Goal: Task Accomplishment & Management: Use online tool/utility

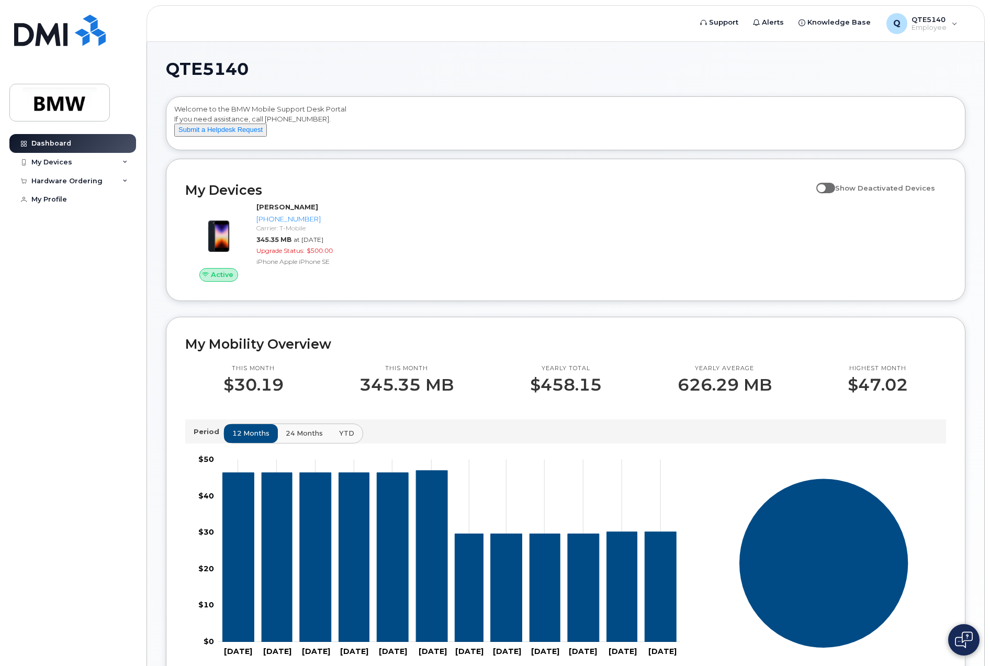
click at [835, 193] on span at bounding box center [825, 188] width 19 height 10
click at [825, 186] on input "Show Deactivated Devices" at bounding box center [820, 182] width 8 height 8
click at [835, 193] on span at bounding box center [825, 188] width 19 height 10
click at [825, 186] on input "Show Deactivated Devices" at bounding box center [820, 182] width 8 height 8
click at [835, 193] on span at bounding box center [825, 188] width 19 height 10
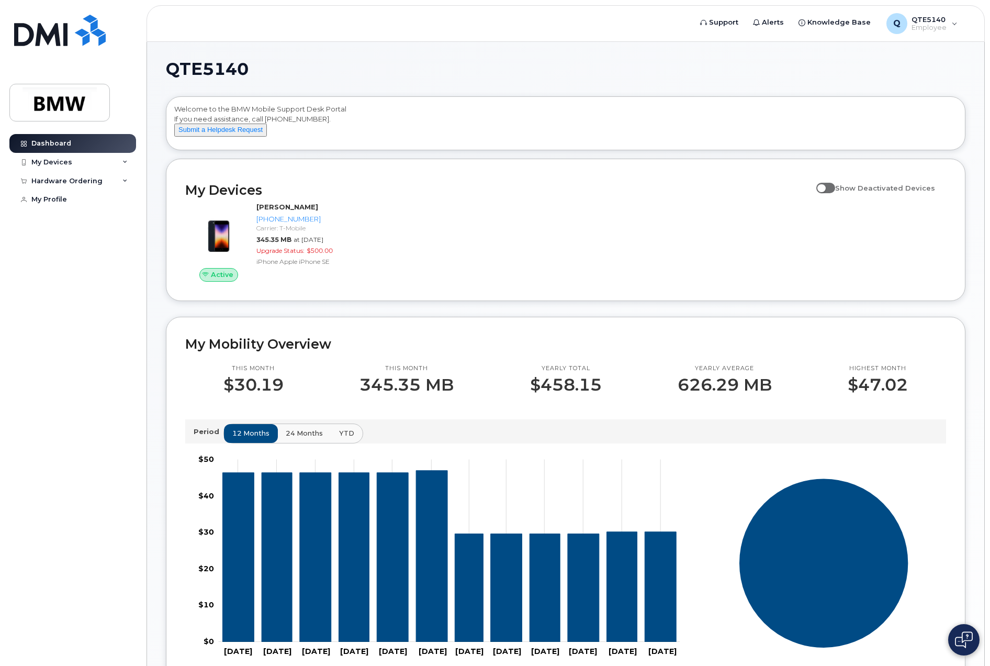
click at [825, 186] on input "Show Deactivated Devices" at bounding box center [820, 182] width 8 height 8
click at [835, 193] on span at bounding box center [825, 188] width 19 height 10
click at [825, 186] on input "Show Deactivated Devices" at bounding box center [820, 182] width 8 height 8
checkbox input "false"
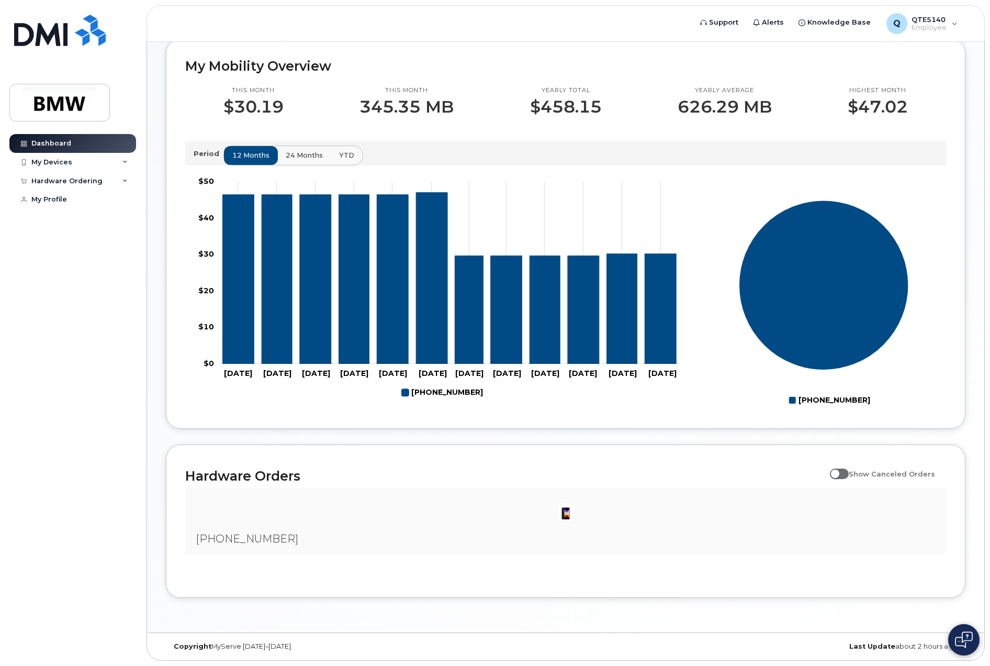
scroll to position [287, 0]
click at [566, 510] on img at bounding box center [565, 511] width 21 height 21
click at [214, 538] on span "[PHONE_NUMBER]" at bounding box center [247, 538] width 103 height 13
drag, startPoint x: 214, startPoint y: 538, endPoint x: 303, endPoint y: 540, distance: 89.0
click at [303, 540] on div "[PHONE_NUMBER]" at bounding box center [565, 520] width 761 height 65
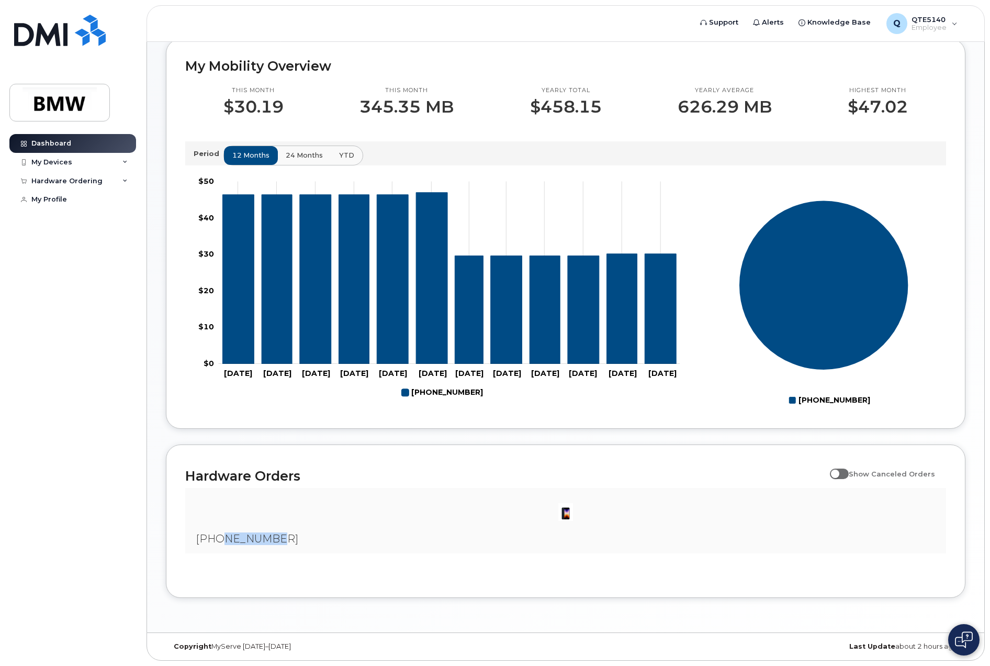
click at [303, 540] on div "[PHONE_NUMBER]" at bounding box center [565, 520] width 761 height 65
click at [580, 511] on div at bounding box center [566, 511] width 744 height 31
click at [570, 514] on img at bounding box center [565, 511] width 21 height 21
click at [570, 515] on img at bounding box center [565, 511] width 21 height 21
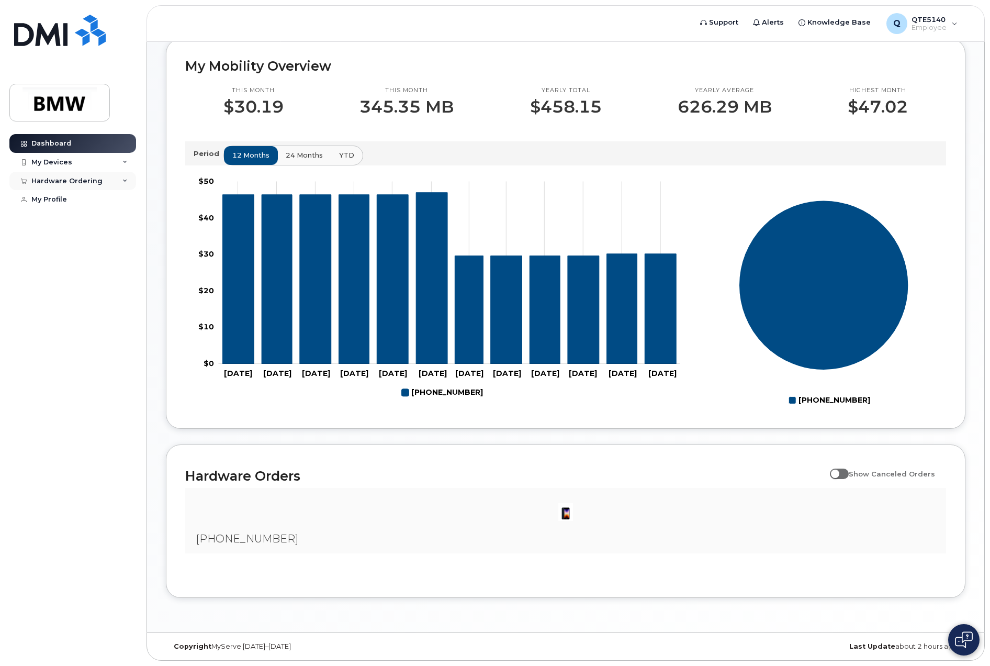
click at [113, 177] on div "Hardware Ordering" at bounding box center [72, 181] width 127 height 19
click at [79, 195] on link "My Orders" at bounding box center [82, 200] width 108 height 20
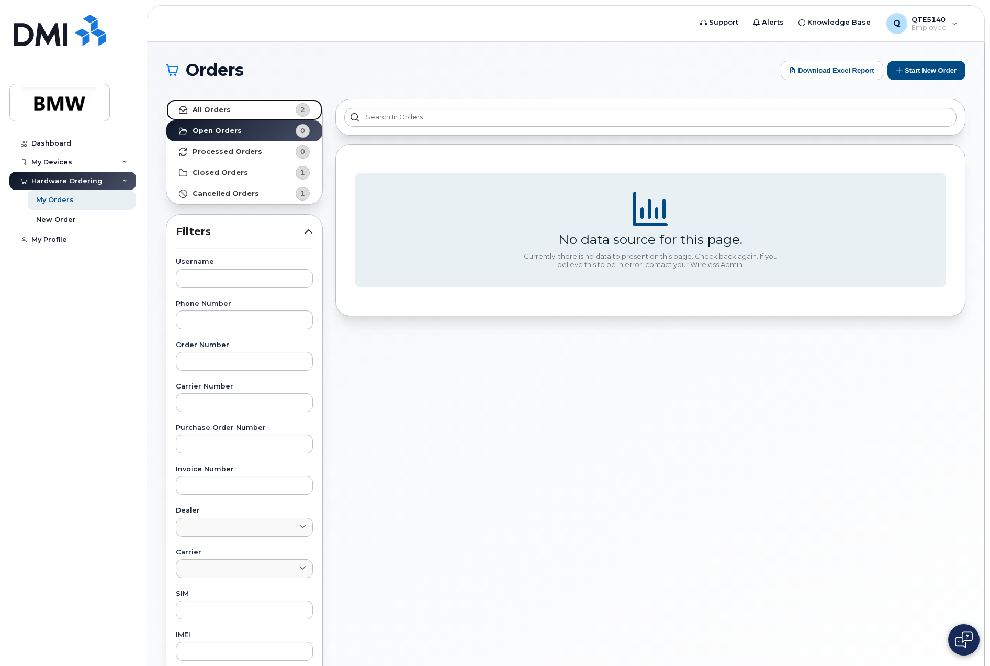
click at [287, 108] on span "2" at bounding box center [293, 110] width 31 height 14
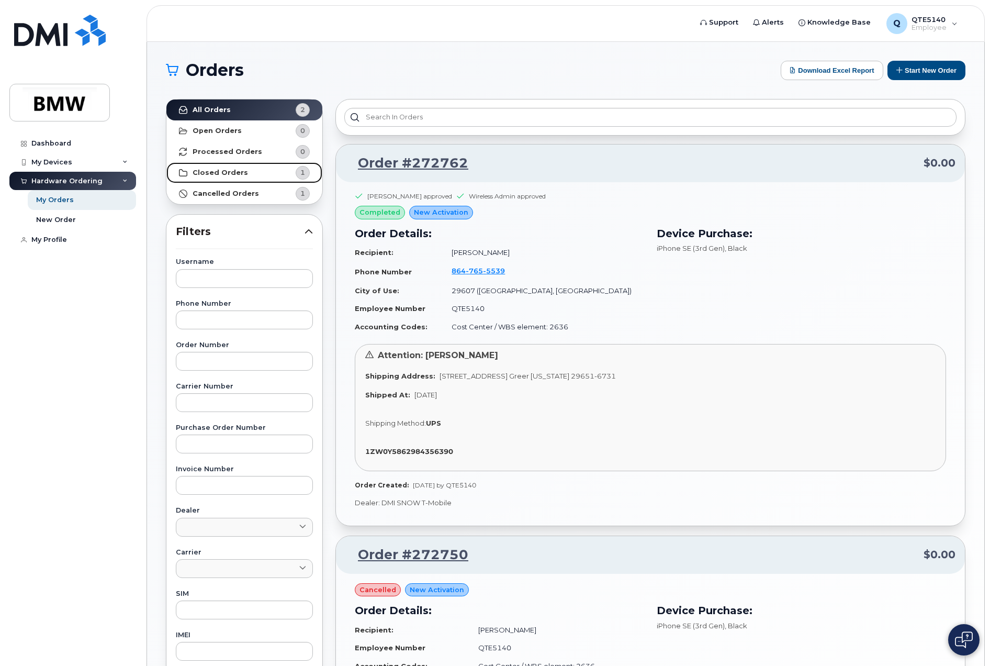
click at [250, 177] on link "Closed Orders 1" at bounding box center [244, 172] width 156 height 21
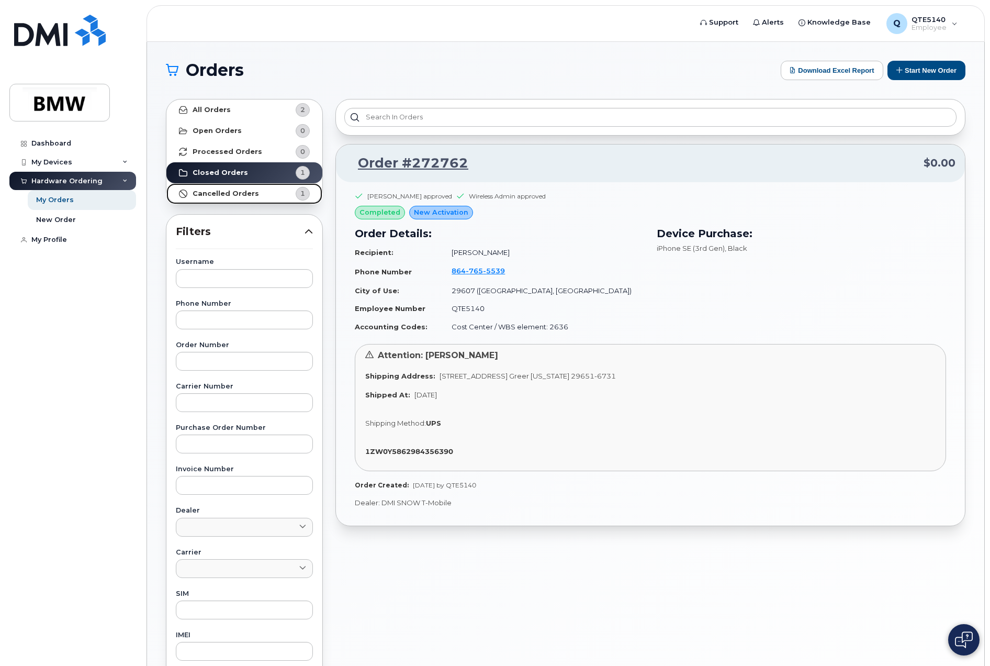
click at [253, 199] on link "Cancelled Orders 1" at bounding box center [244, 193] width 156 height 21
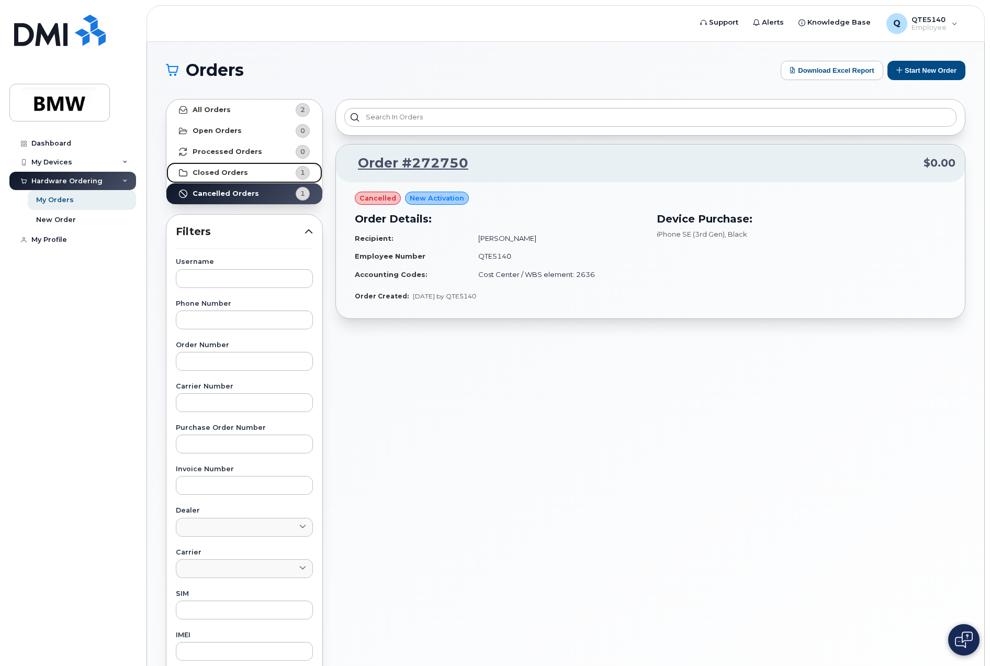
click at [262, 173] on link "Closed Orders 1" at bounding box center [244, 172] width 156 height 21
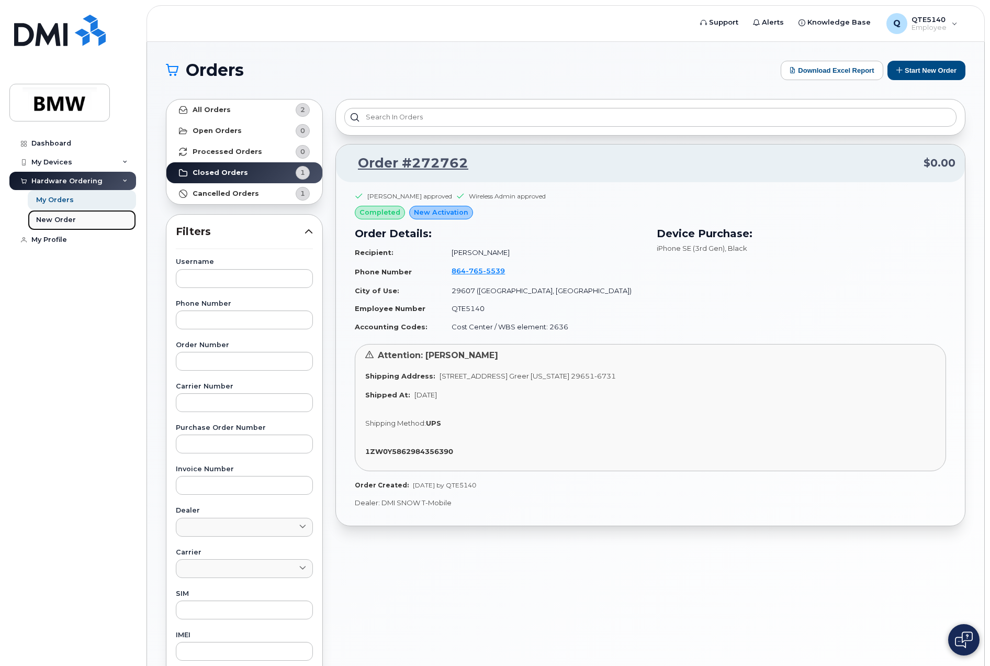
click at [78, 215] on link "New Order" at bounding box center [82, 220] width 108 height 20
click at [61, 233] on link "My Profile" at bounding box center [72, 239] width 127 height 19
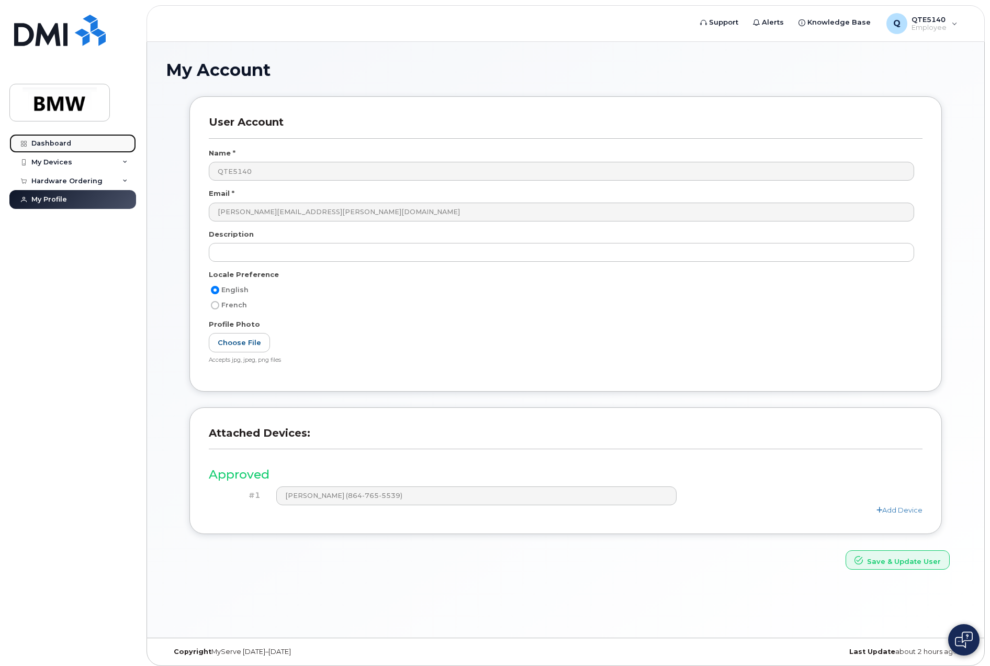
click at [101, 143] on link "Dashboard" at bounding box center [72, 143] width 127 height 19
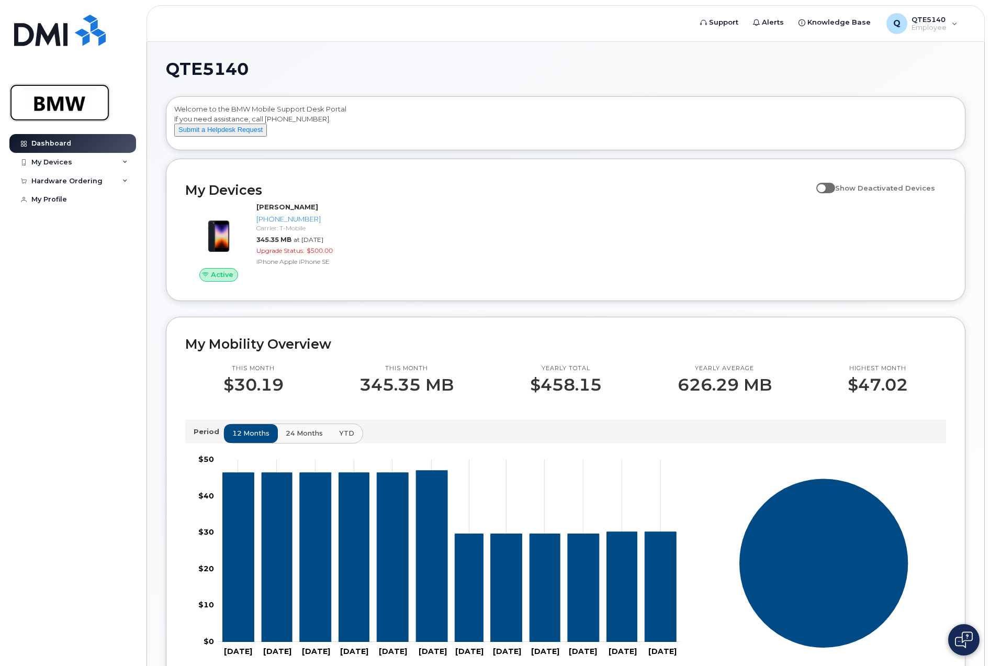
click at [46, 103] on img at bounding box center [59, 102] width 81 height 30
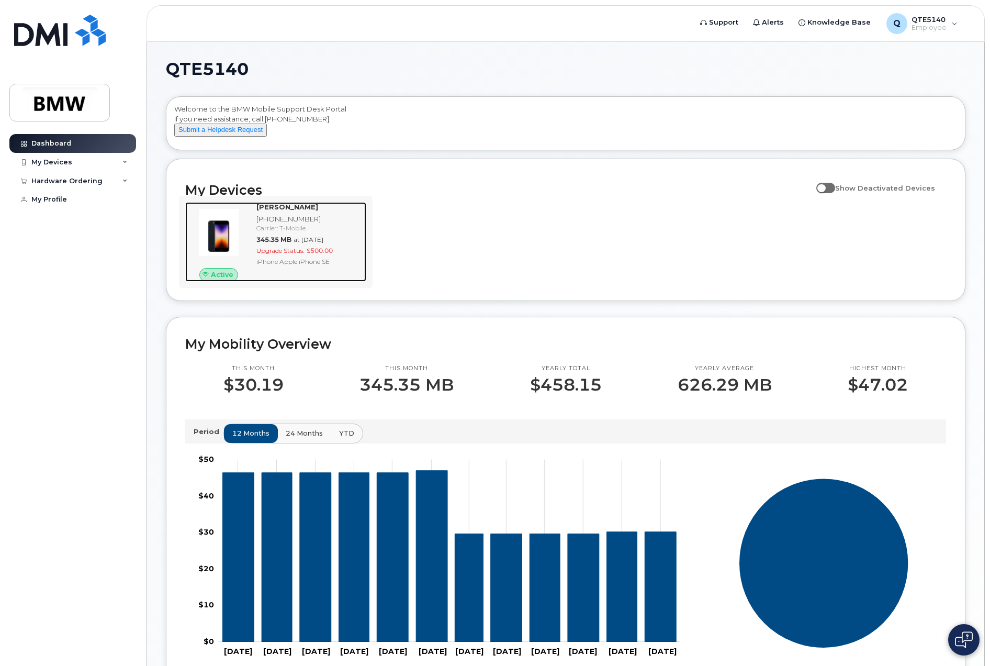
click at [317, 254] on span "$500.00" at bounding box center [320, 251] width 26 height 8
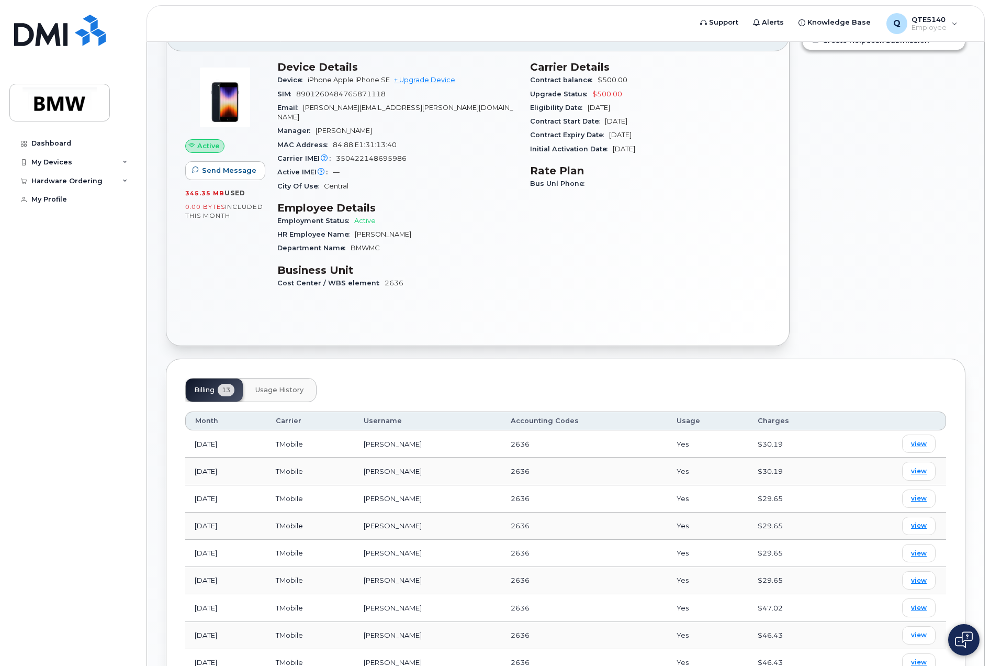
scroll to position [49, 0]
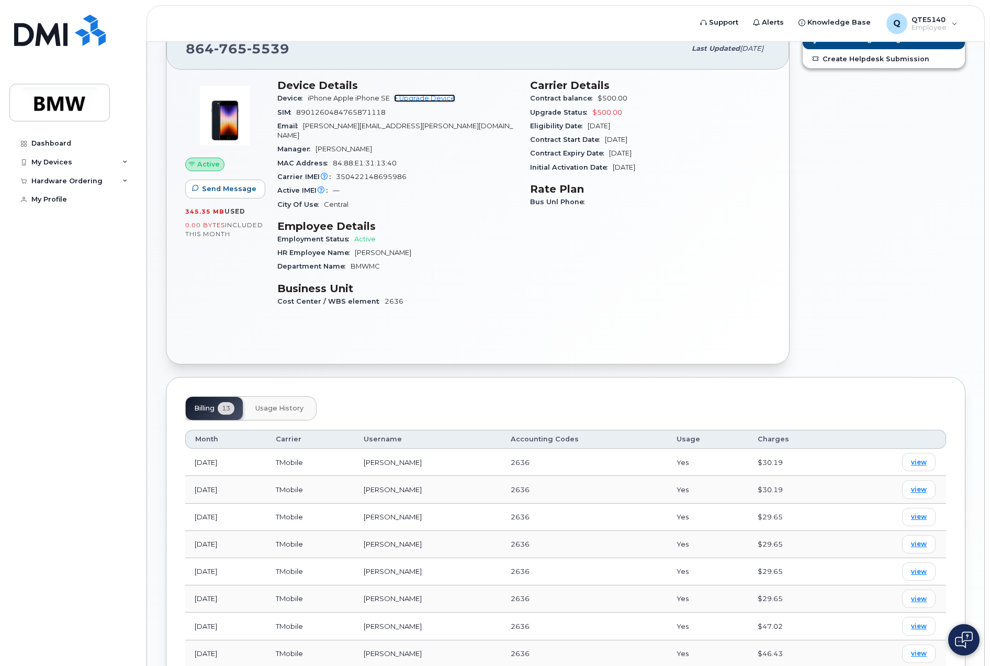
click at [430, 100] on link "+ Upgrade Device" at bounding box center [424, 98] width 61 height 8
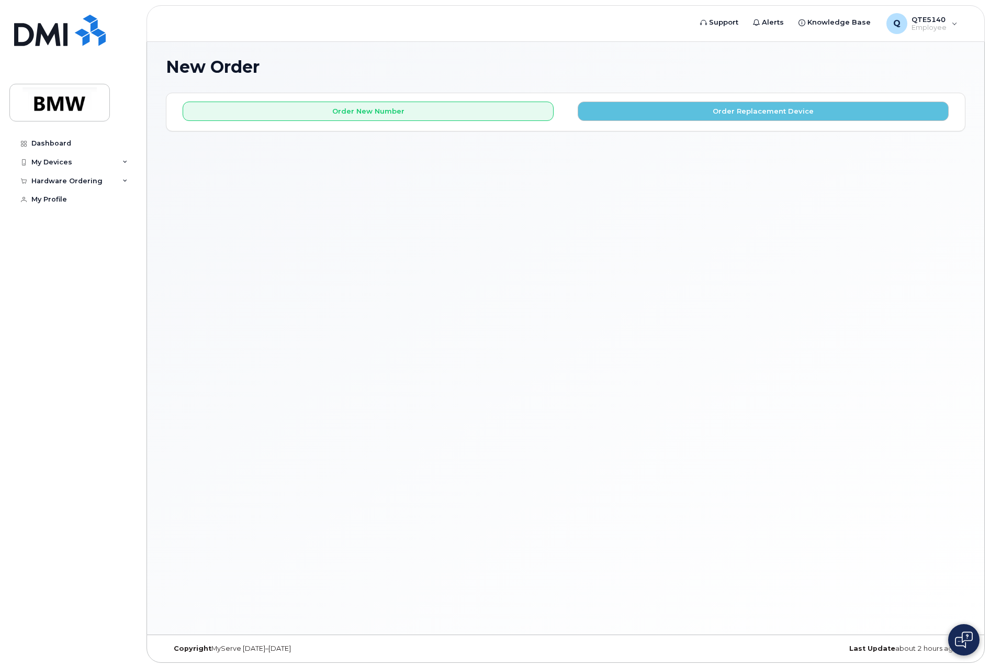
scroll to position [5, 0]
